Goal: Entertainment & Leisure: Consume media (video, audio)

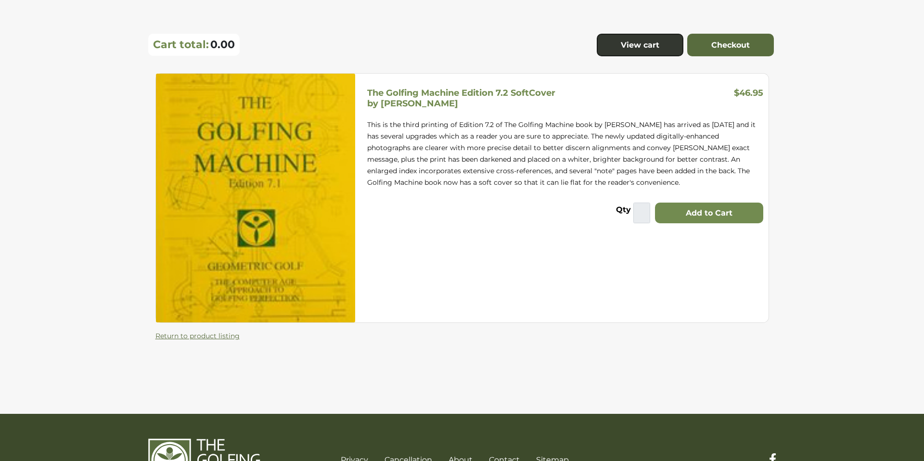
scroll to position [117, 0]
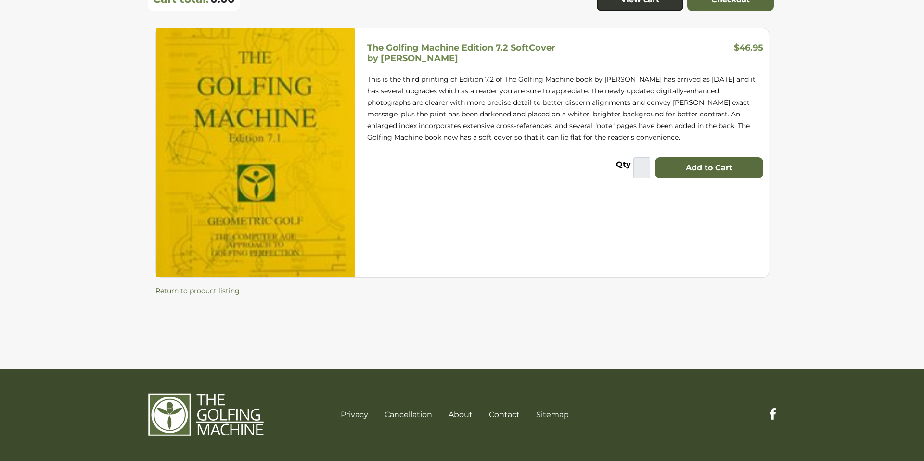
click at [464, 416] on link "About" at bounding box center [461, 414] width 24 height 9
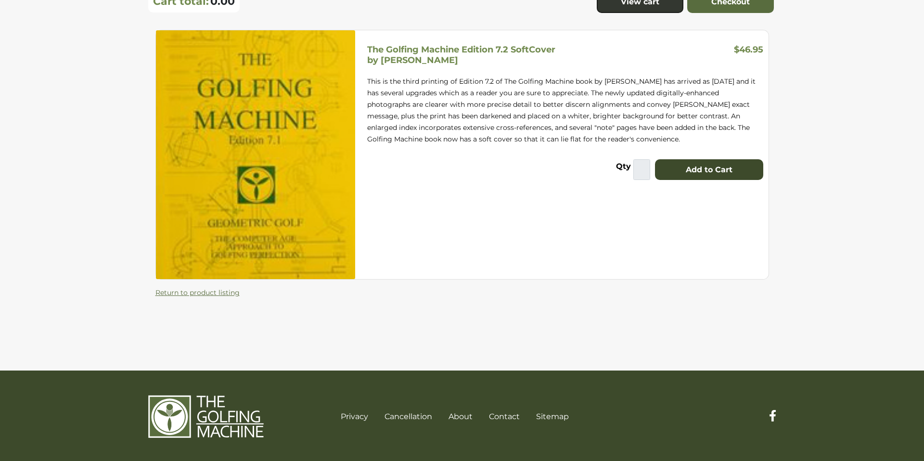
click at [726, 171] on button "Add to Cart" at bounding box center [709, 169] width 108 height 21
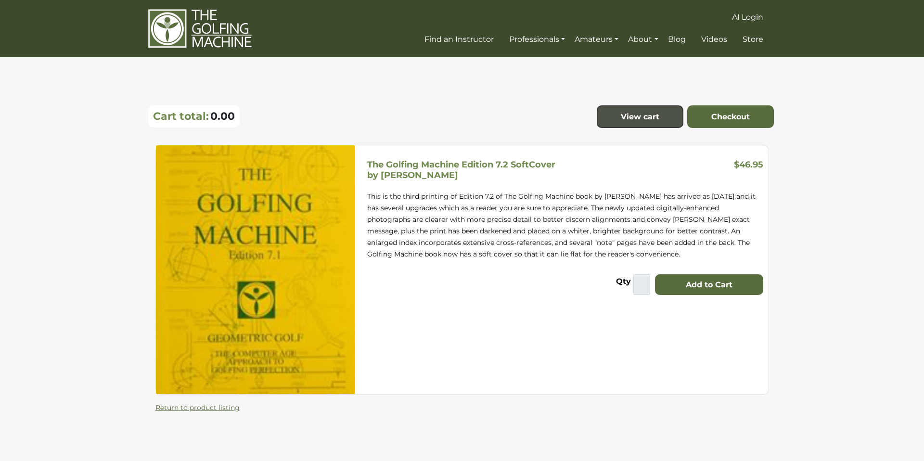
scroll to position [1, 0]
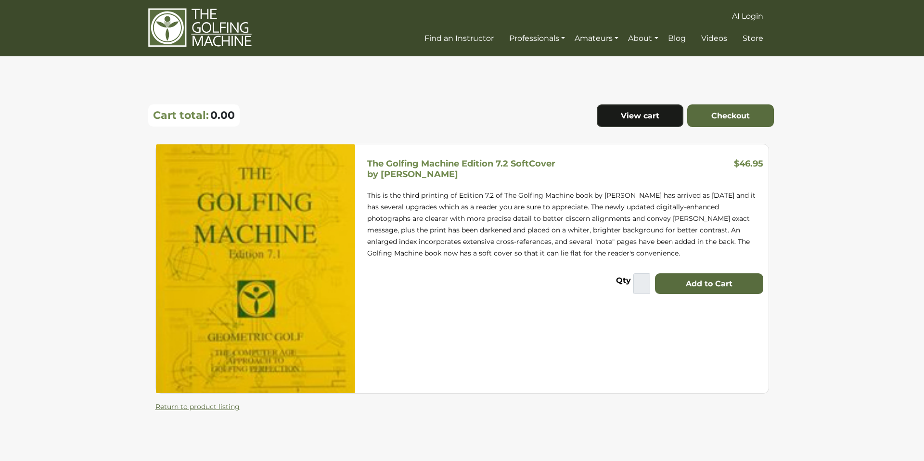
click at [643, 119] on link "View cart" at bounding box center [640, 115] width 87 height 23
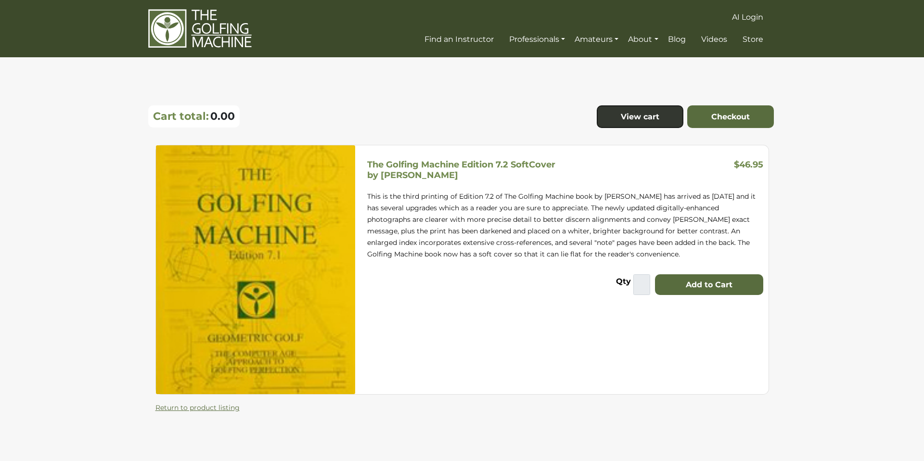
scroll to position [1, 0]
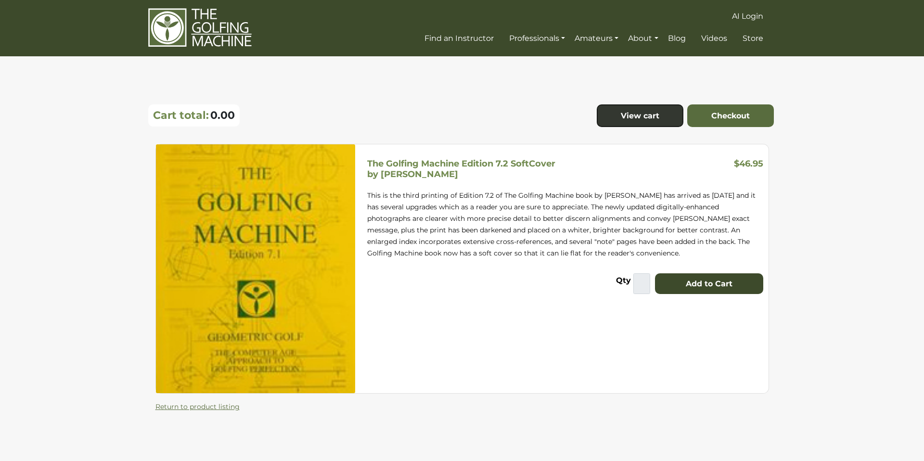
click at [700, 282] on button "Add to Cart" at bounding box center [709, 283] width 108 height 21
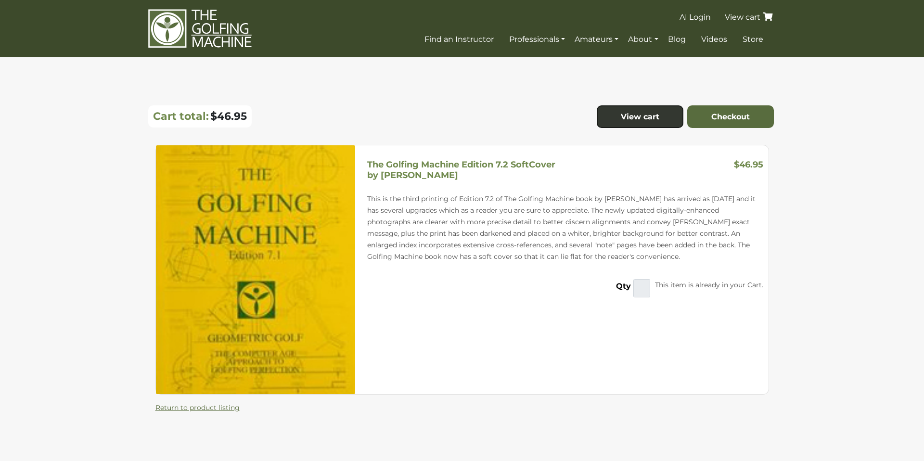
scroll to position [1, 0]
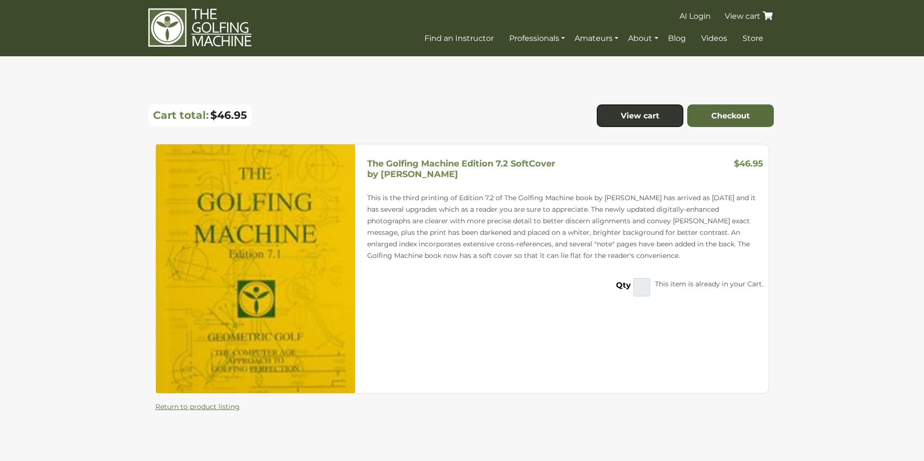
click at [739, 16] on link "View cart" at bounding box center [750, 16] width 52 height 9
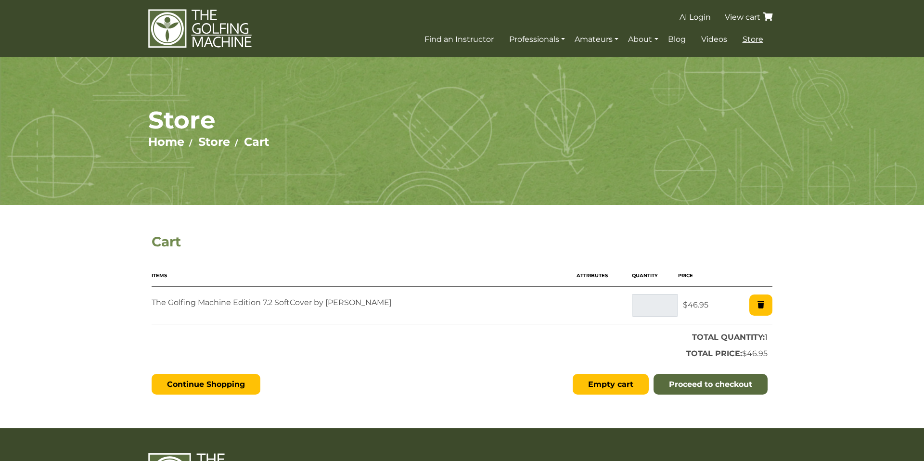
click at [759, 43] on span "Store" at bounding box center [753, 39] width 21 height 9
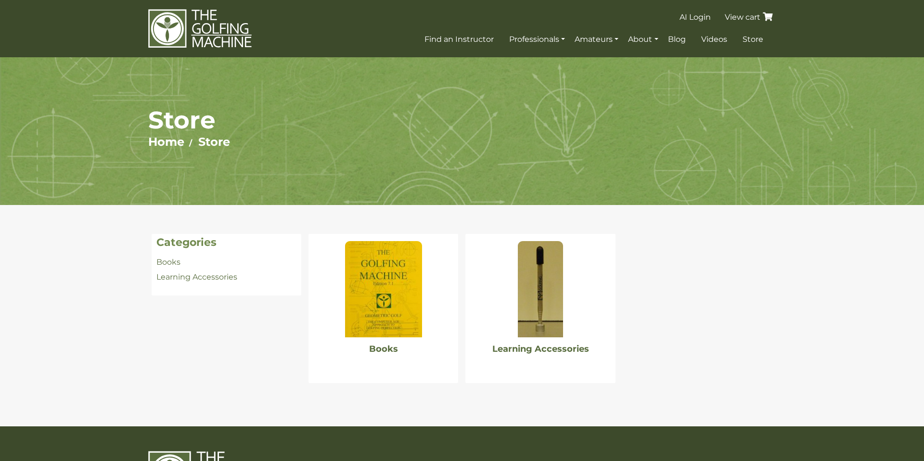
scroll to position [58, 0]
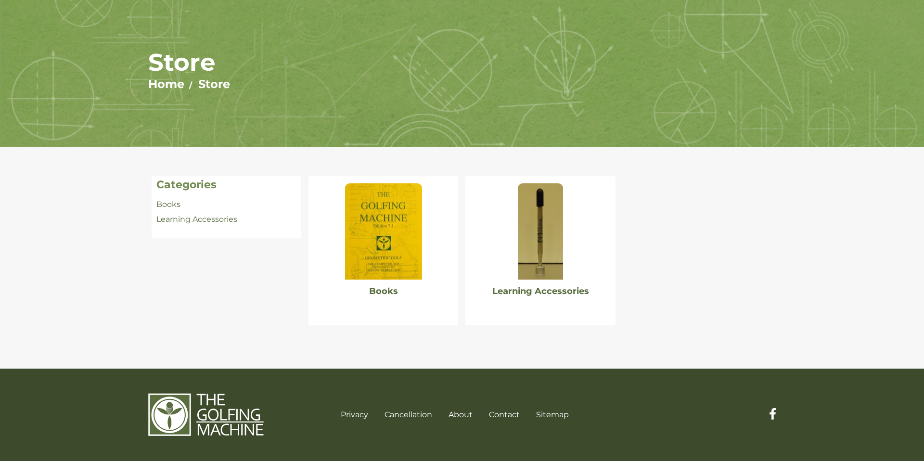
click at [549, 244] on img at bounding box center [540, 231] width 45 height 96
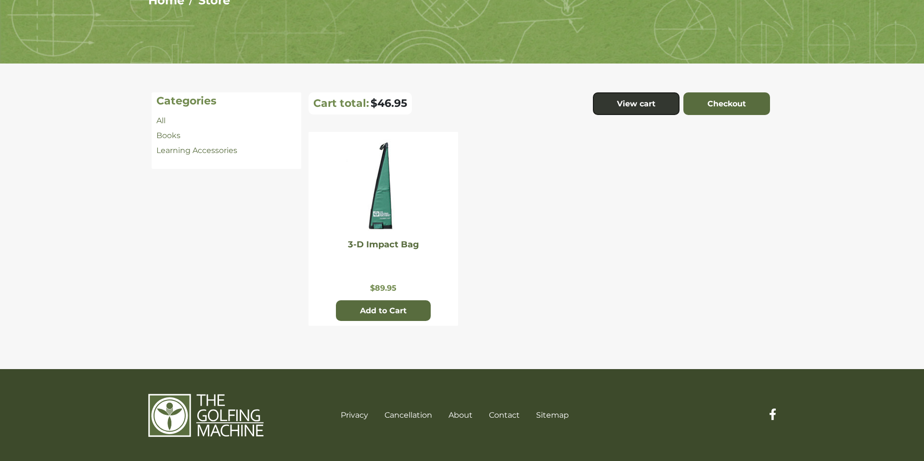
scroll to position [142, 0]
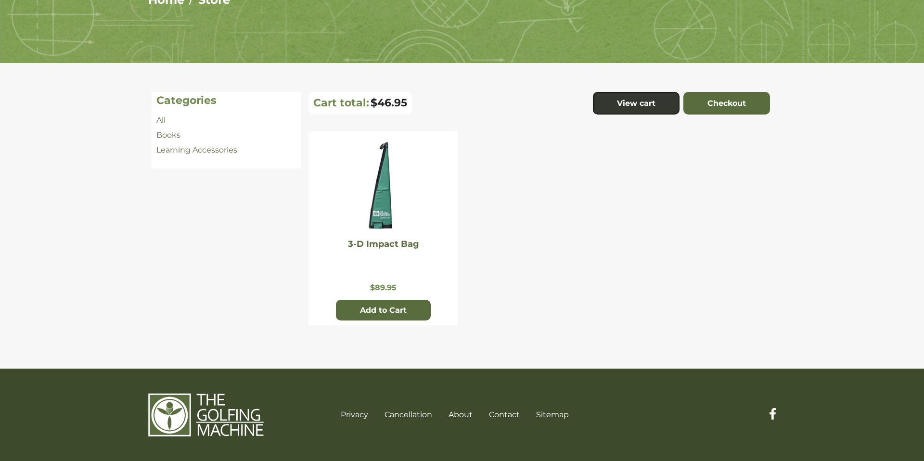
click at [389, 212] on img at bounding box center [383, 187] width 77 height 96
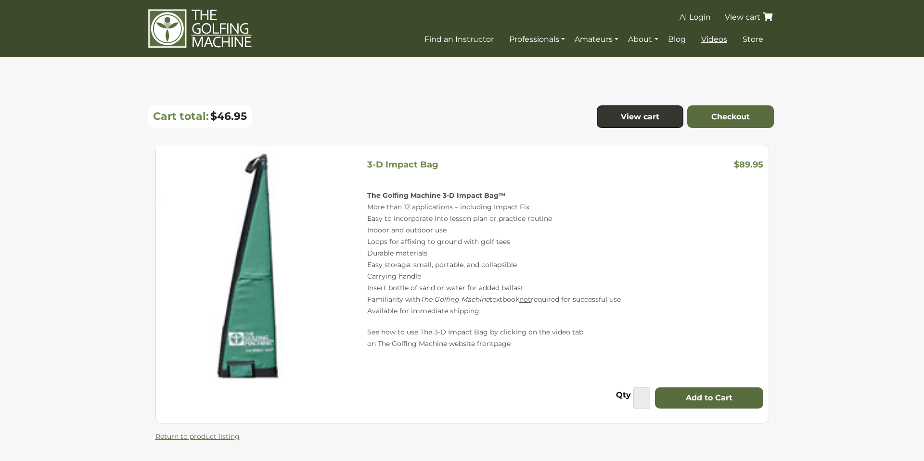
click at [723, 42] on span "Videos" at bounding box center [714, 39] width 26 height 9
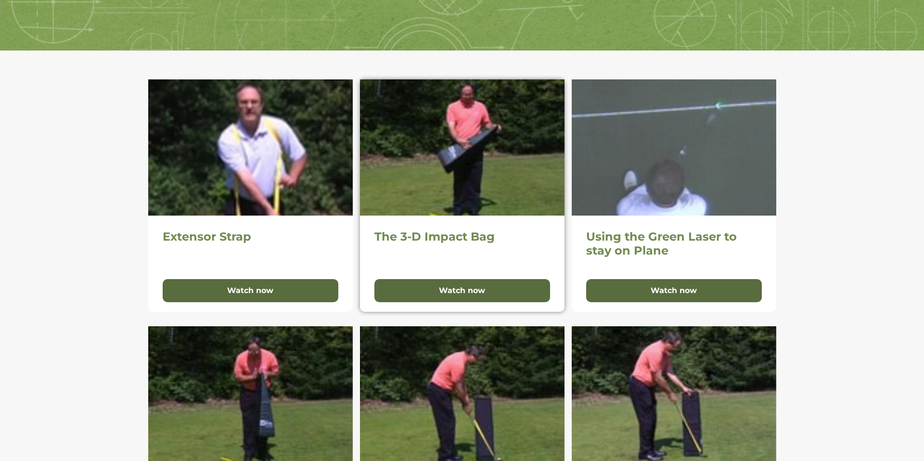
scroll to position [157, 0]
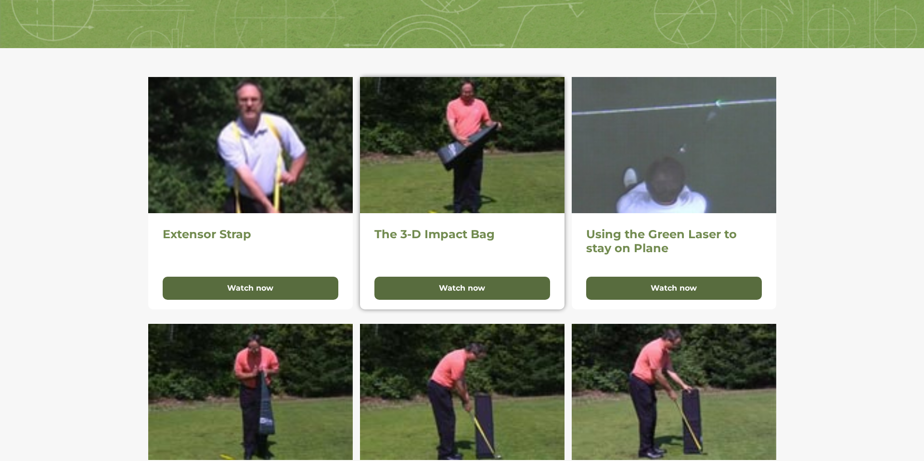
click at [452, 152] on img at bounding box center [462, 145] width 205 height 136
click at [461, 301] on div "The 3-D Impact Bag Watch now" at bounding box center [462, 261] width 205 height 96
click at [471, 291] on button "Watch now" at bounding box center [462, 288] width 176 height 23
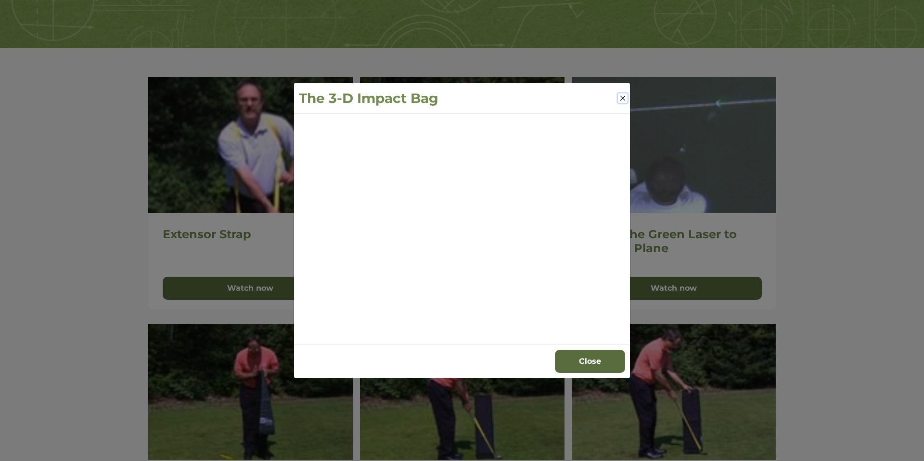
click at [620, 96] on button "Close" at bounding box center [623, 98] width 10 height 10
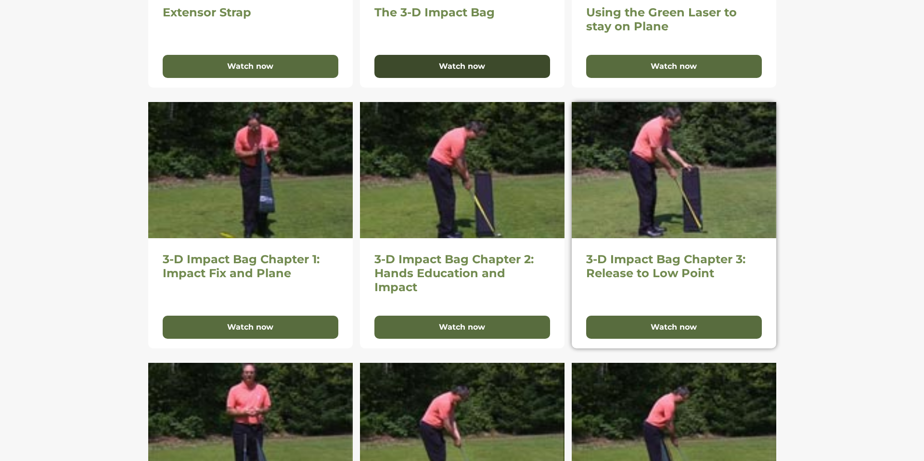
scroll to position [382, 0]
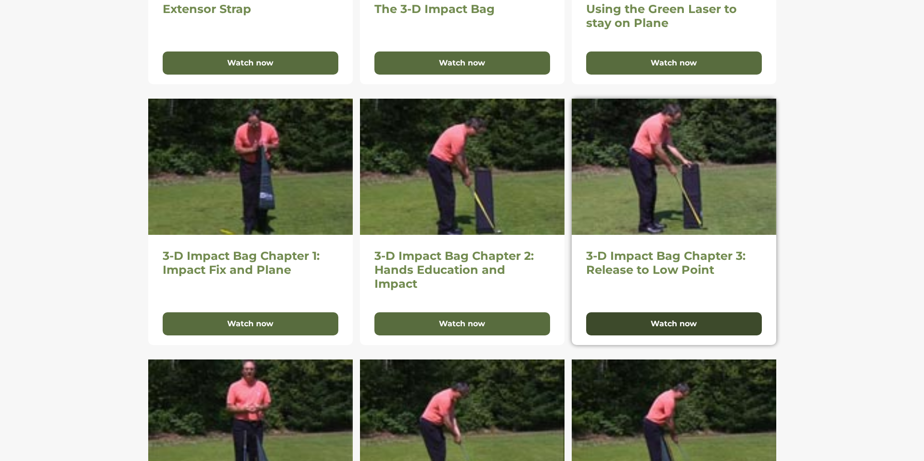
click at [671, 328] on button "Watch now" at bounding box center [674, 323] width 176 height 23
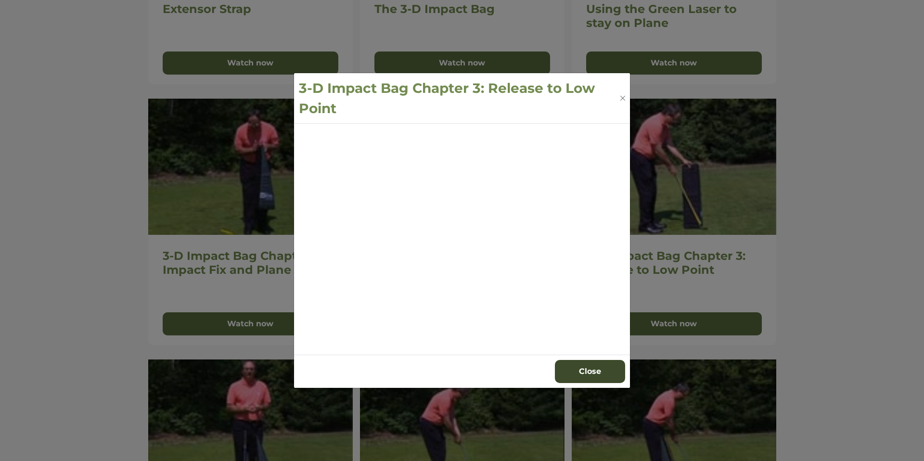
click at [562, 369] on button "Close" at bounding box center [590, 371] width 70 height 23
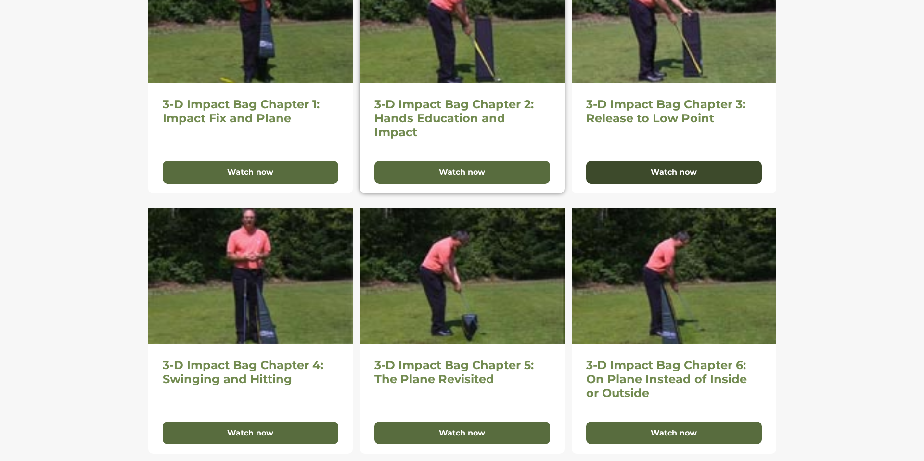
scroll to position [536, 0]
